Goal: Task Accomplishment & Management: Manage account settings

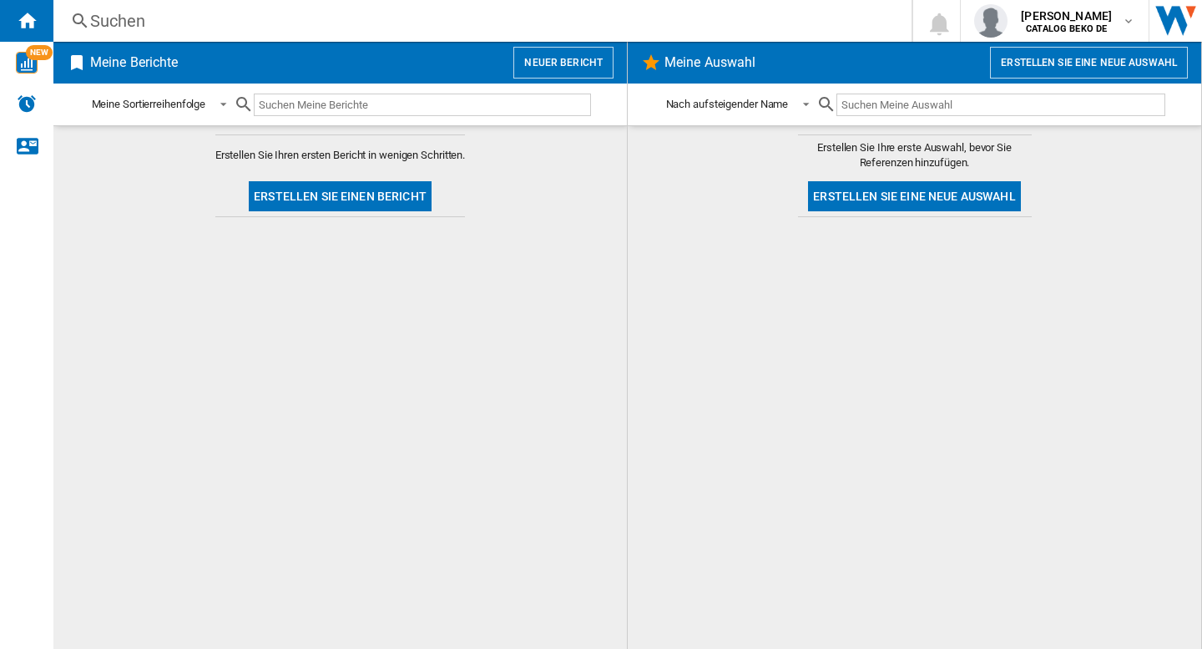
click at [384, 326] on md-content "Erstellen Sie Ihren ersten Bericht in wenigen Schritten. Erstellen Sie einen Be…" at bounding box center [339, 386] width 573 height 523
click at [34, 96] on img "Alarme" at bounding box center [27, 103] width 20 height 20
click at [1087, 18] on span "carsten siebler" at bounding box center [1066, 16] width 91 height 17
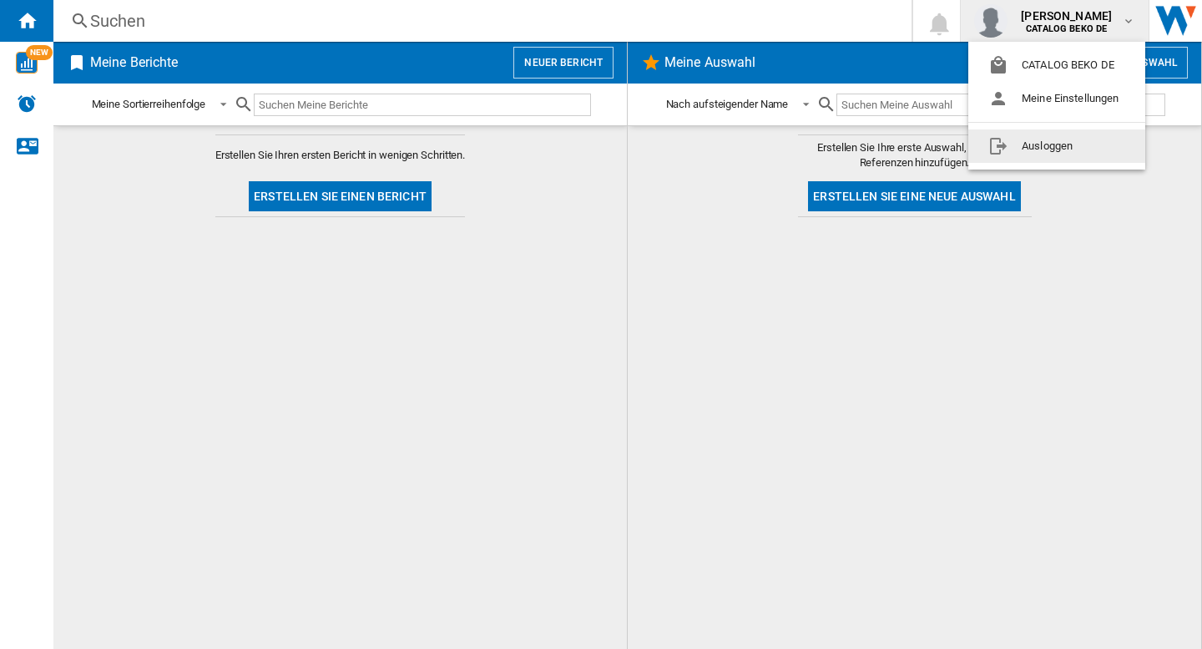
click at [1047, 149] on button "Ausloggen" at bounding box center [1056, 145] width 177 height 33
